Goal: Task Accomplishment & Management: Use online tool/utility

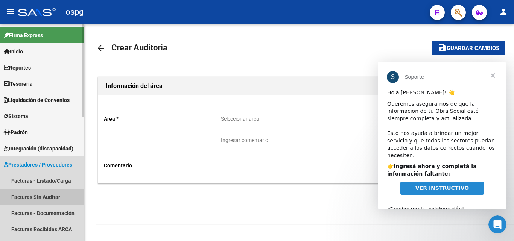
click at [45, 198] on link "Facturas Sin Auditar" at bounding box center [42, 197] width 84 height 16
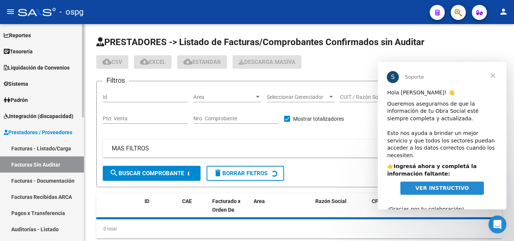
scroll to position [75, 0]
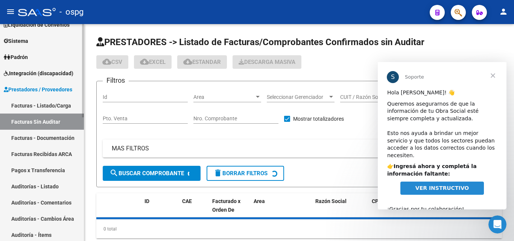
click at [46, 190] on link "Auditorías - Listado" at bounding box center [42, 186] width 84 height 16
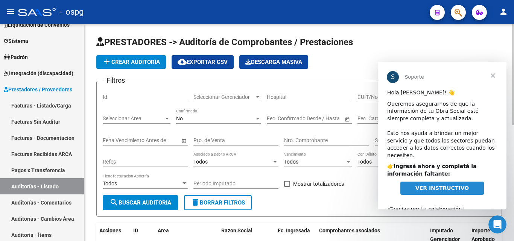
click at [197, 120] on div "No" at bounding box center [215, 119] width 78 height 6
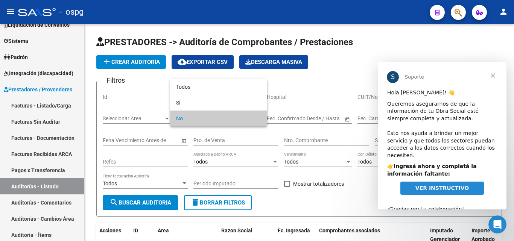
click at [131, 91] on div at bounding box center [257, 120] width 514 height 241
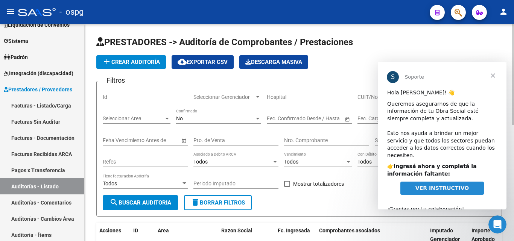
click at [131, 98] on input "Id" at bounding box center [145, 97] width 85 height 6
click at [289, 139] on input "Nro. Comprobante" at bounding box center [326, 140] width 85 height 6
click at [496, 79] on span "Cerrar" at bounding box center [493, 75] width 27 height 27
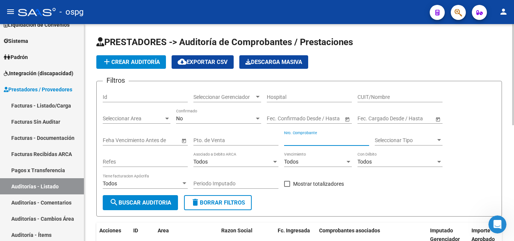
click at [329, 140] on input "Nro. Comprobante" at bounding box center [326, 140] width 85 height 6
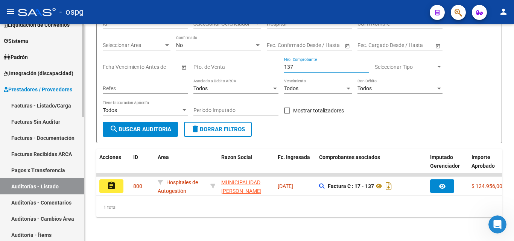
scroll to position [79, 0]
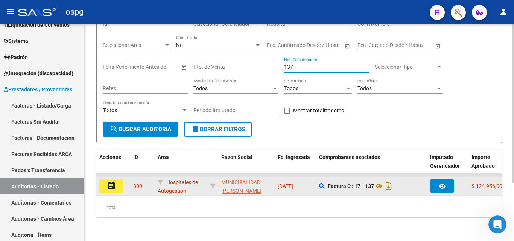
type input "137"
click at [113, 181] on mat-icon "assignment" at bounding box center [111, 185] width 9 height 9
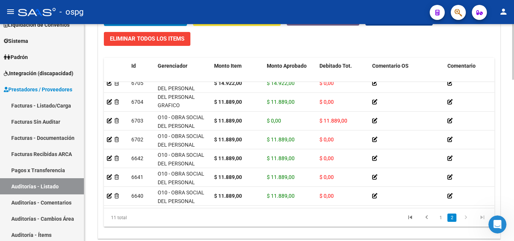
scroll to position [631, 0]
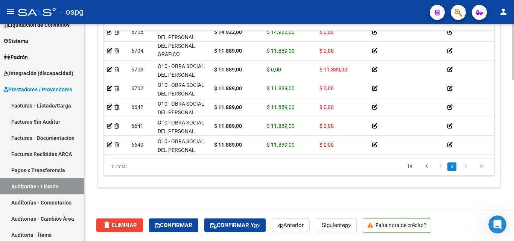
click at [162, 218] on div "delete Eliminar Confirmar Confirmar y Anterior Siguiente Falta nota de crédito?" at bounding box center [302, 226] width 412 height 32
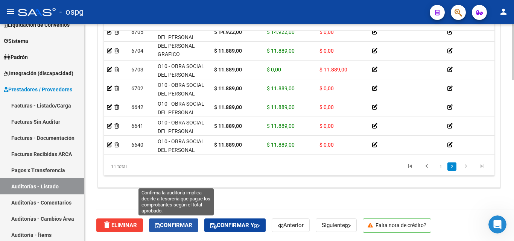
click at [157, 221] on button "Confirmar" at bounding box center [173, 226] width 49 height 14
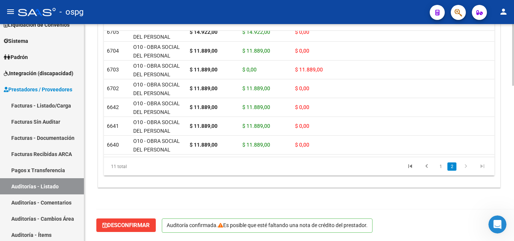
scroll to position [546, 0]
type input "202510"
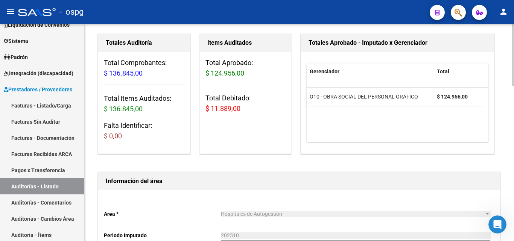
scroll to position [0, 0]
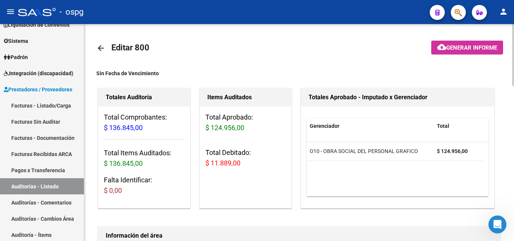
click at [99, 46] on mat-icon "arrow_back" at bounding box center [100, 48] width 9 height 9
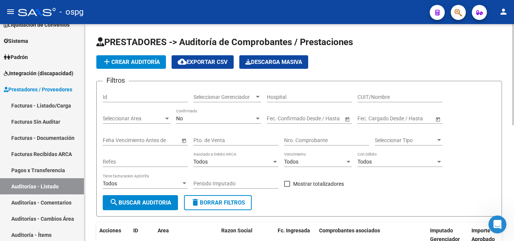
click at [291, 139] on input "Nro. Comprobante" at bounding box center [326, 140] width 85 height 6
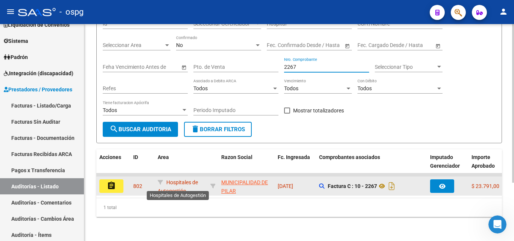
scroll to position [1, 0]
type input "2267"
click at [118, 183] on button "assignment" at bounding box center [111, 187] width 24 height 14
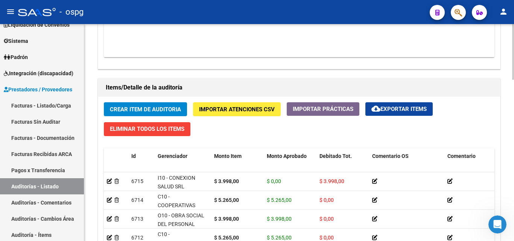
scroll to position [631, 0]
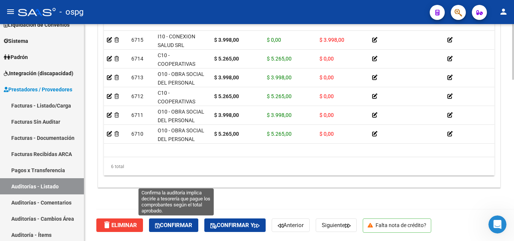
click at [160, 227] on icon "button" at bounding box center [157, 226] width 5 height 6
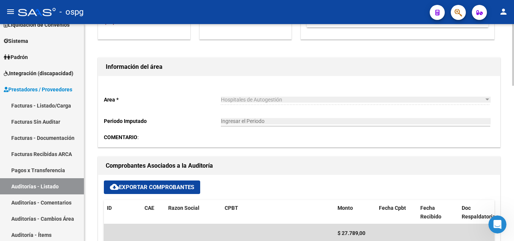
type input "202510"
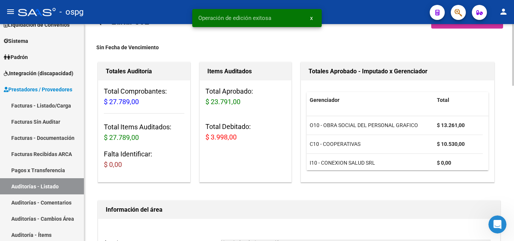
scroll to position [0, 0]
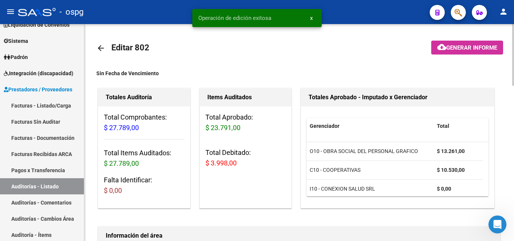
click at [102, 47] on mat-icon "arrow_back" at bounding box center [100, 48] width 9 height 9
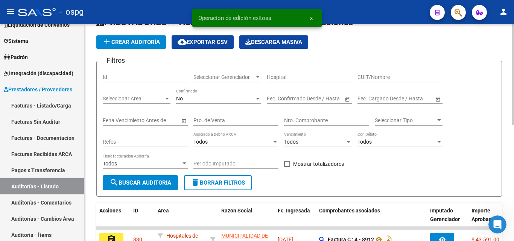
scroll to position [38, 0]
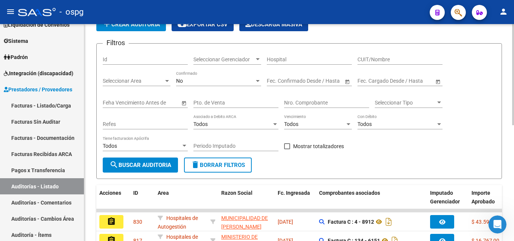
click at [326, 99] on div "Nro. Comprobante" at bounding box center [326, 100] width 85 height 15
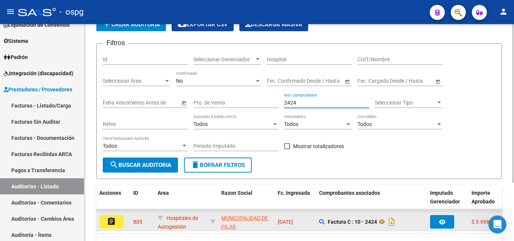
type input "2424"
click at [106, 220] on button "assignment" at bounding box center [111, 222] width 24 height 14
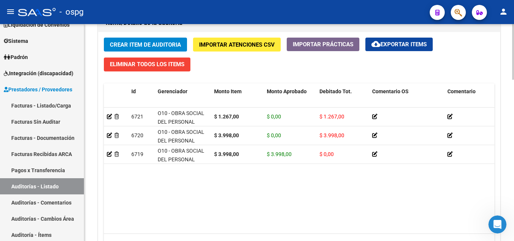
scroll to position [631, 0]
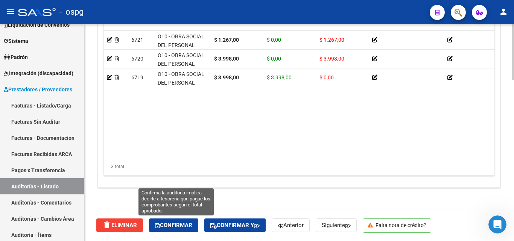
click at [186, 230] on button "Confirmar" at bounding box center [173, 226] width 49 height 14
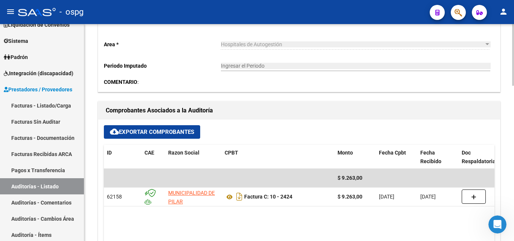
type input "202510"
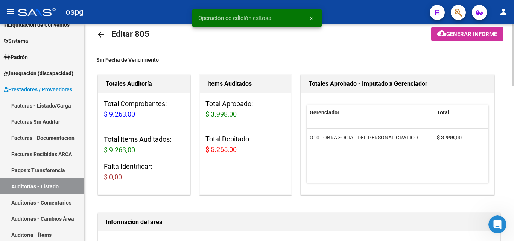
scroll to position [0, 0]
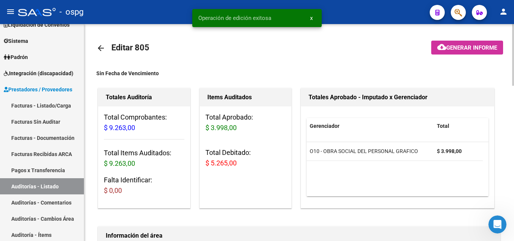
click at [103, 50] on mat-icon "arrow_back" at bounding box center [100, 48] width 9 height 9
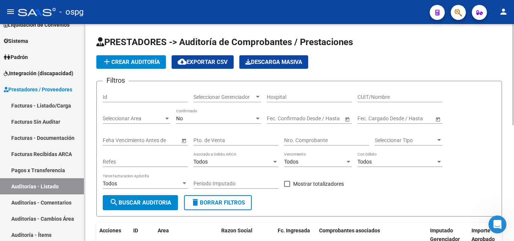
click at [312, 137] on input "Nro. Comprobante" at bounding box center [326, 140] width 85 height 6
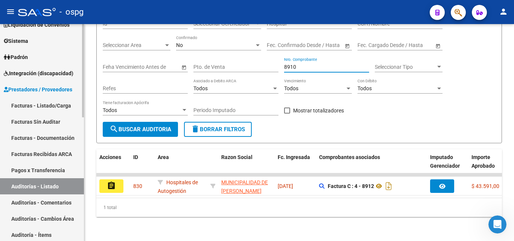
scroll to position [75, 0]
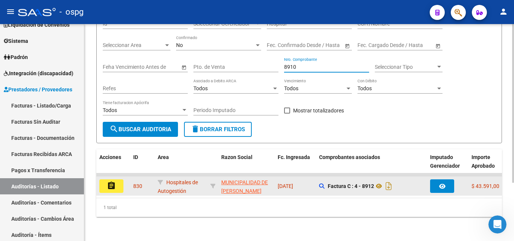
type input "8910"
click at [120, 183] on button "assignment" at bounding box center [111, 187] width 24 height 14
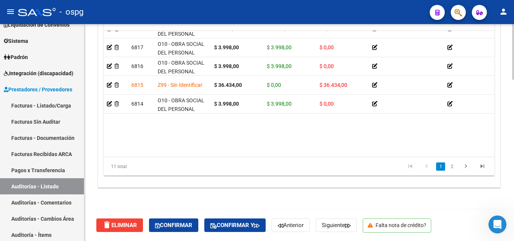
scroll to position [89, 0]
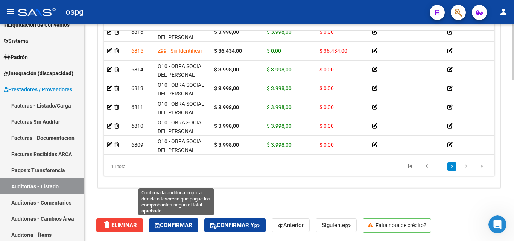
click at [183, 224] on span "Confirmar" at bounding box center [173, 225] width 37 height 7
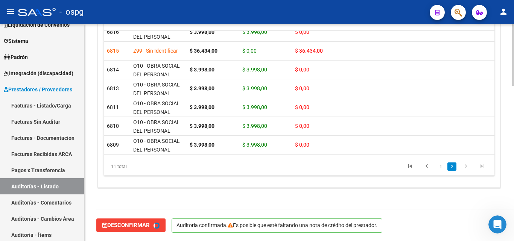
type input "202510"
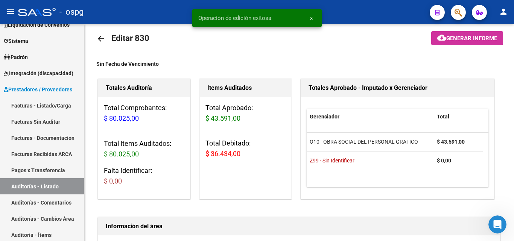
scroll to position [0, 0]
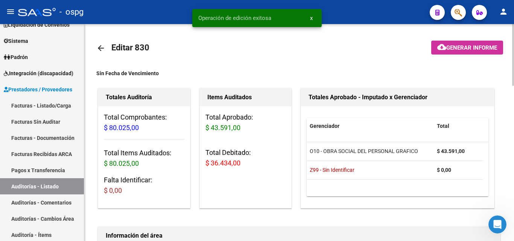
click at [105, 50] on mat-icon "arrow_back" at bounding box center [100, 48] width 9 height 9
